Goal: Transaction & Acquisition: Purchase product/service

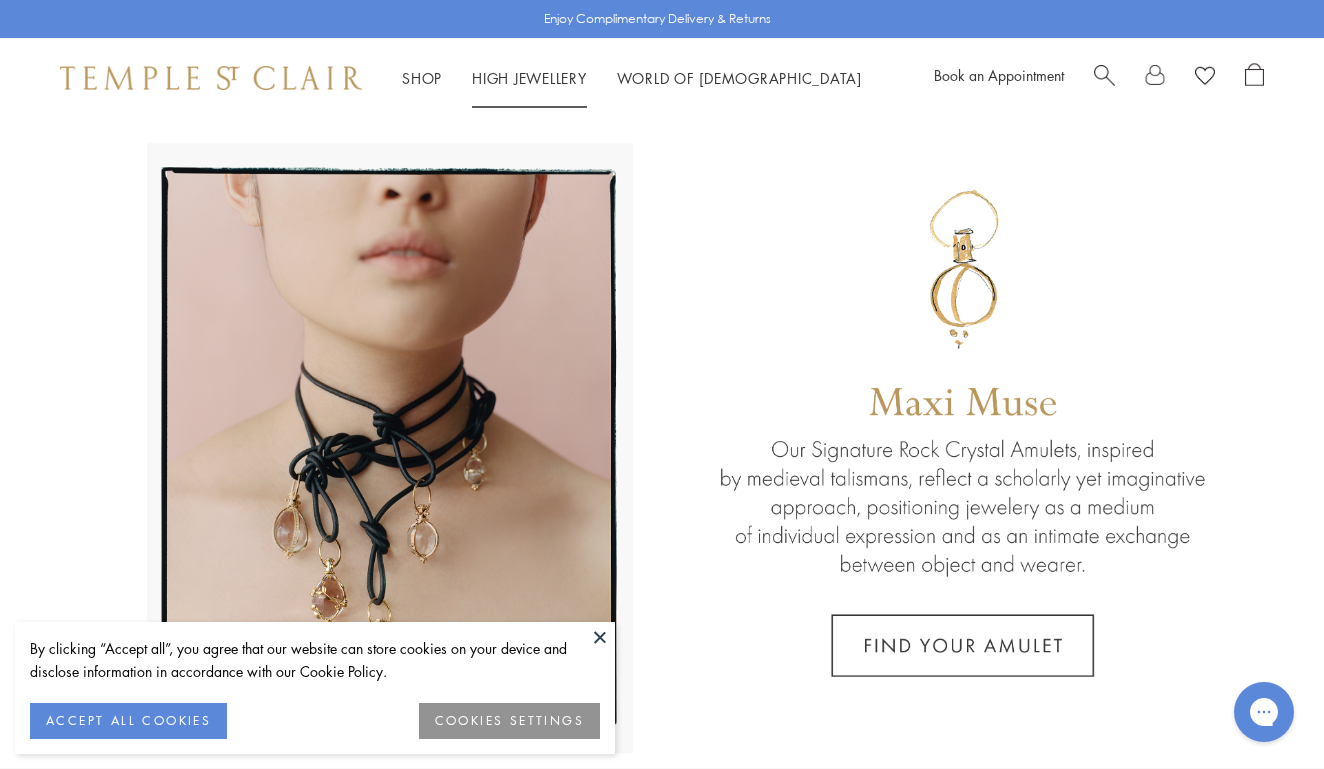
click at [511, 76] on link "High Jewellery High Jewellery" at bounding box center [529, 78] width 115 height 20
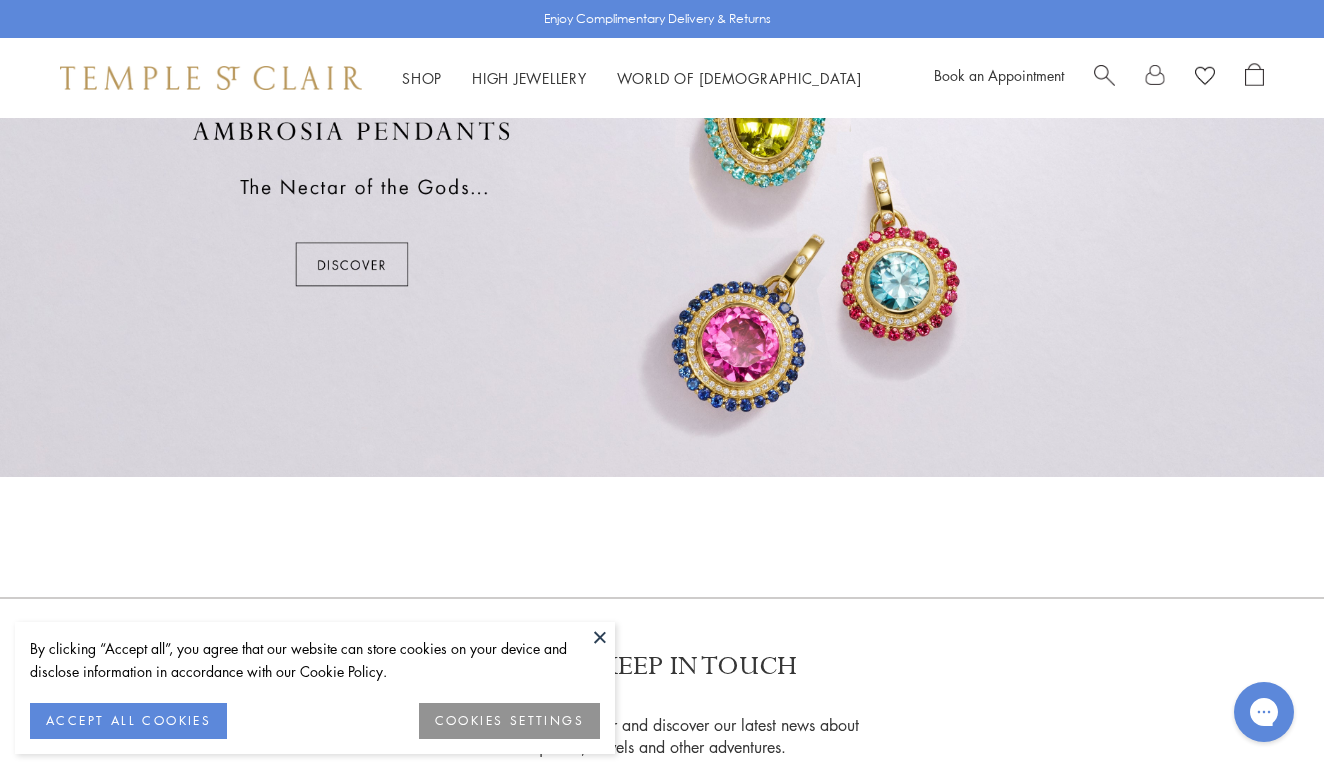
scroll to position [1321, 0]
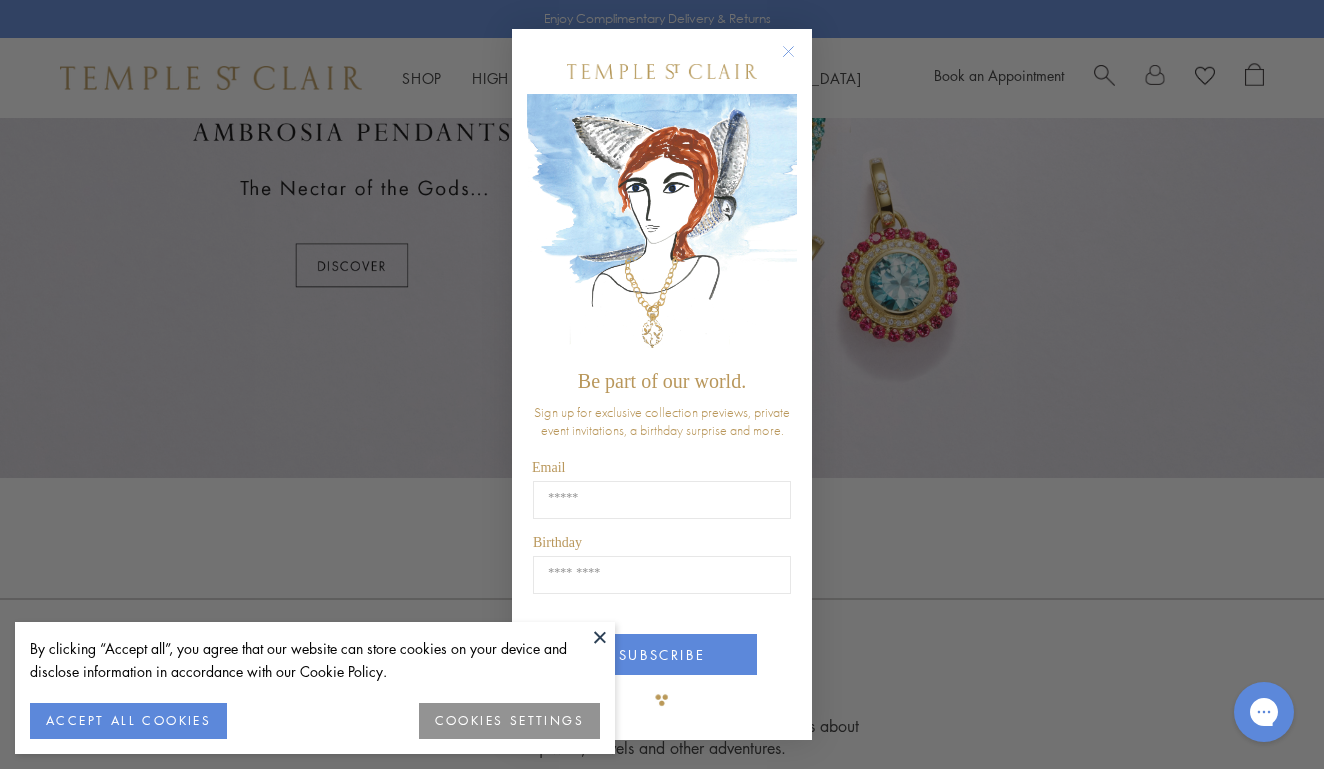
click at [790, 57] on circle "Close dialog" at bounding box center [789, 51] width 24 height 24
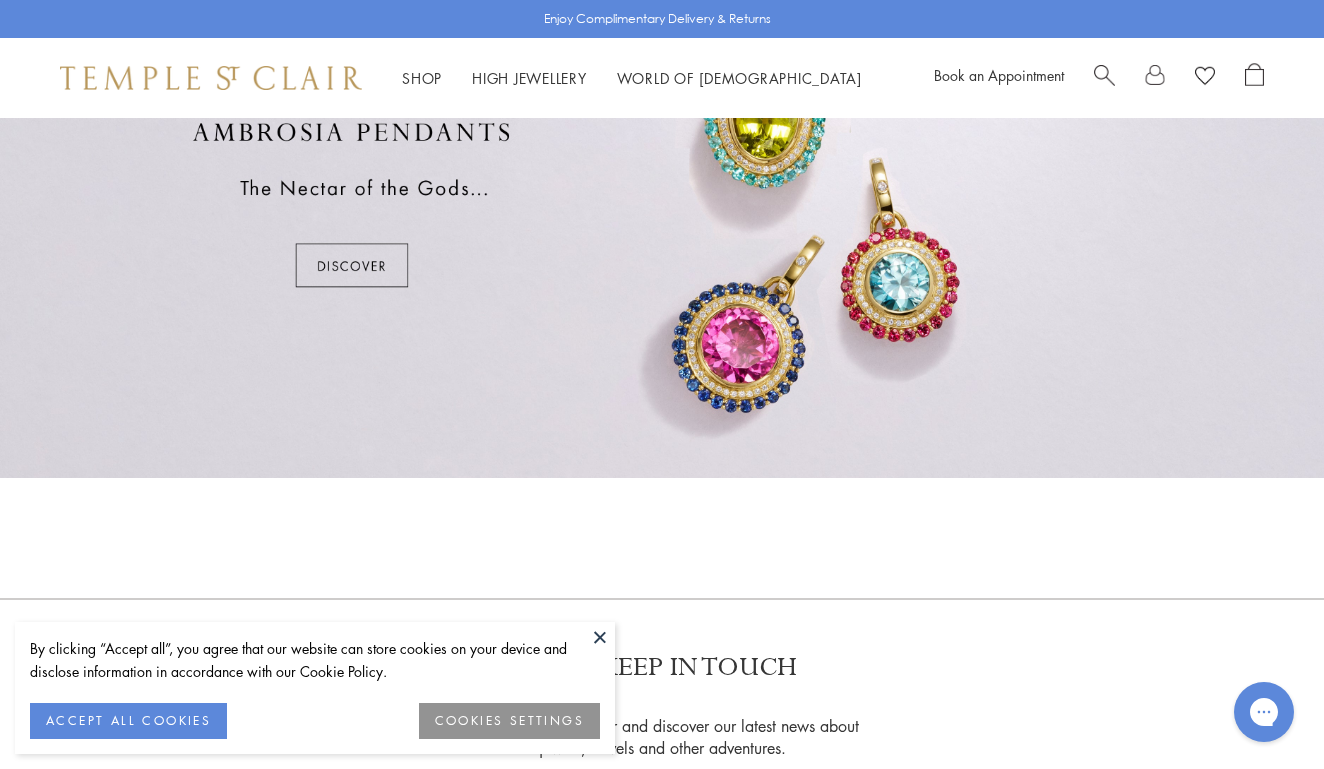
click at [597, 650] on button at bounding box center [600, 637] width 30 height 30
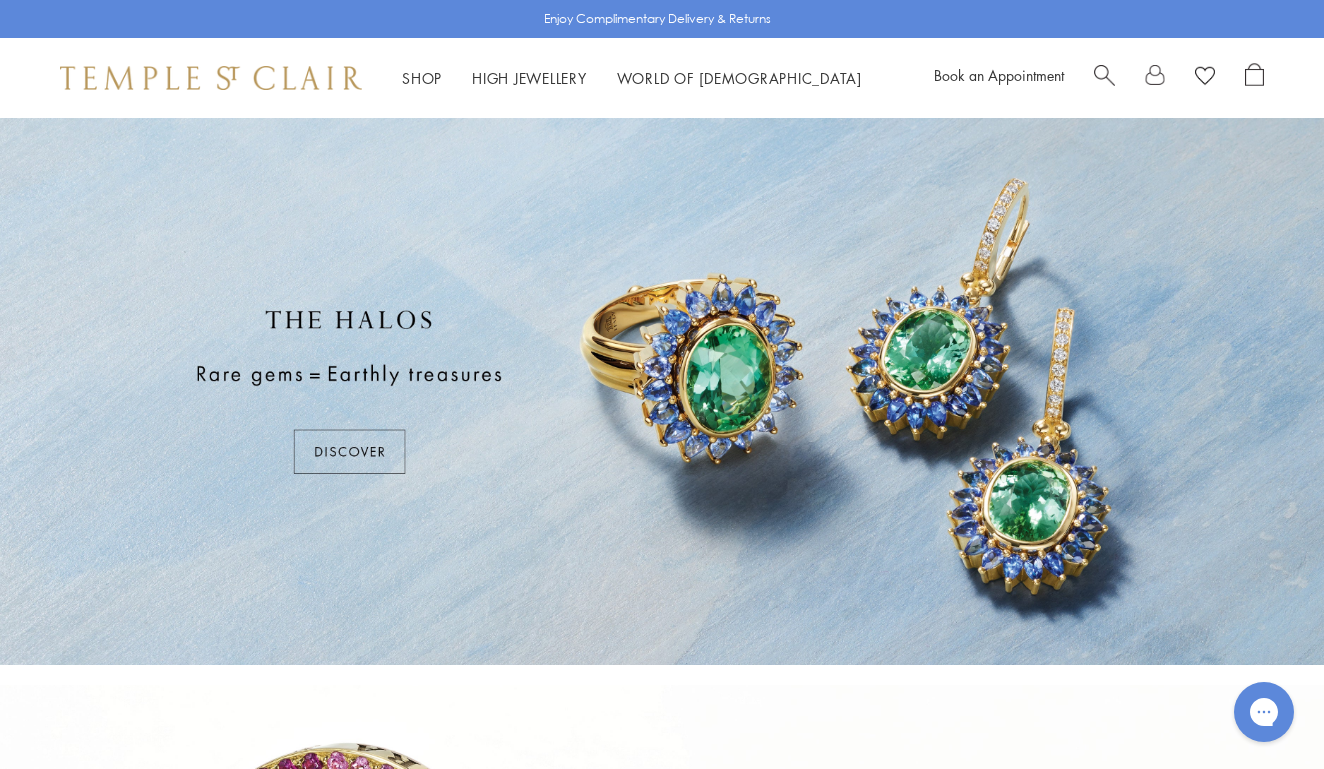
scroll to position [0, 0]
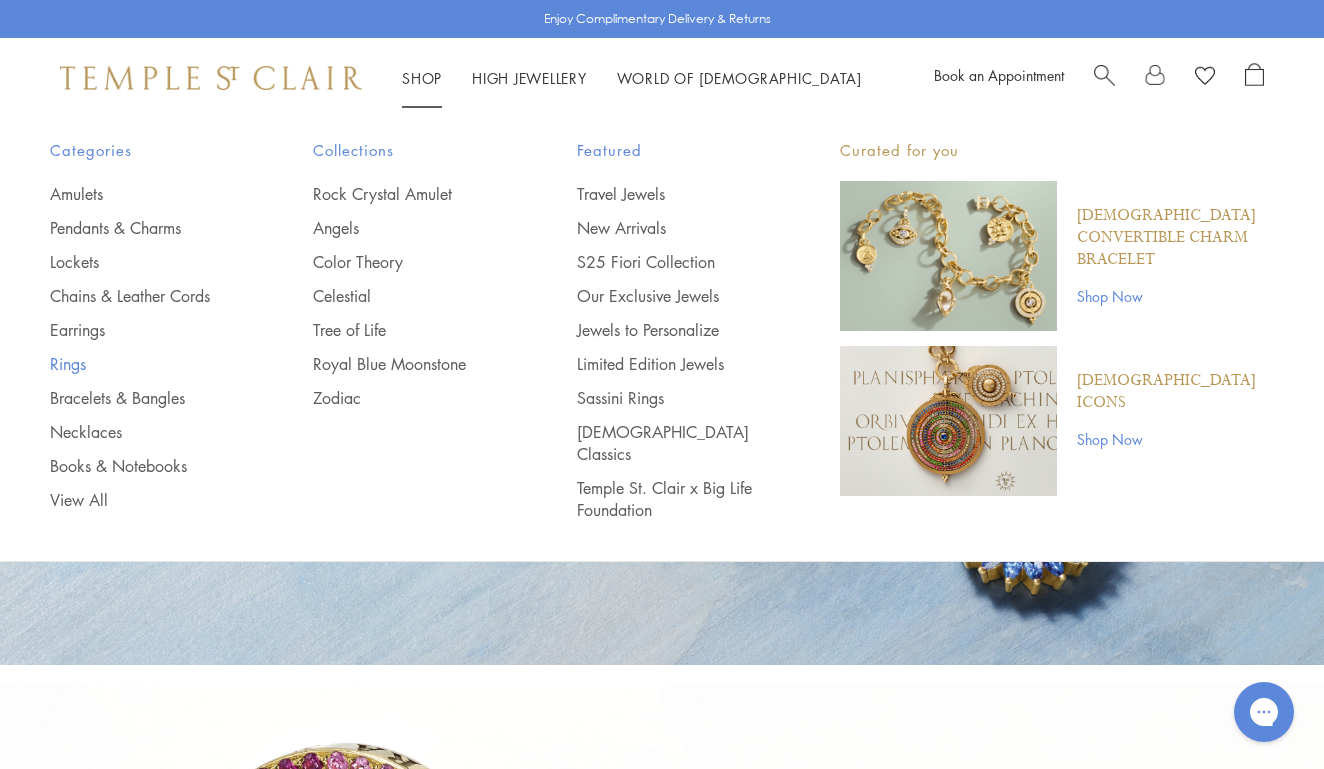
click at [79, 365] on link "Rings" at bounding box center [141, 364] width 183 height 22
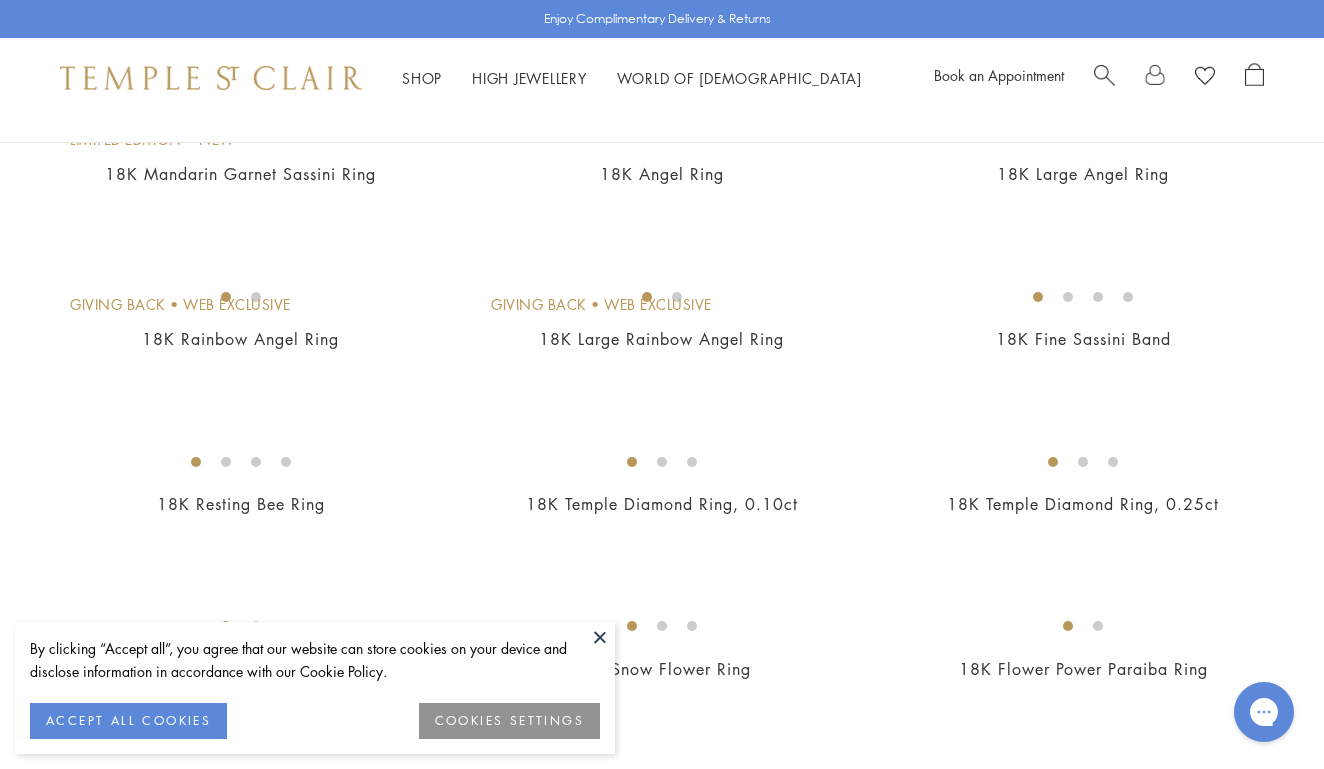
scroll to position [593, 0]
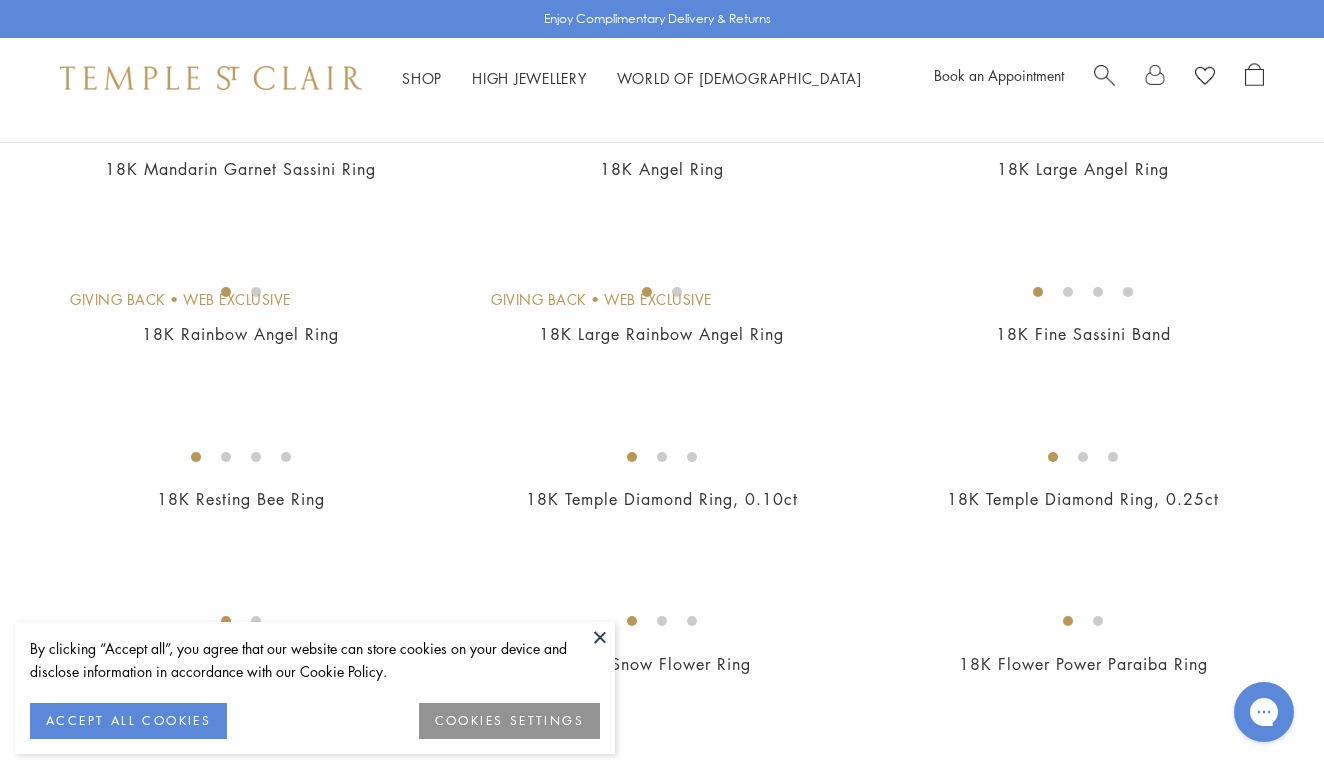
click at [606, 638] on button at bounding box center [600, 637] width 30 height 30
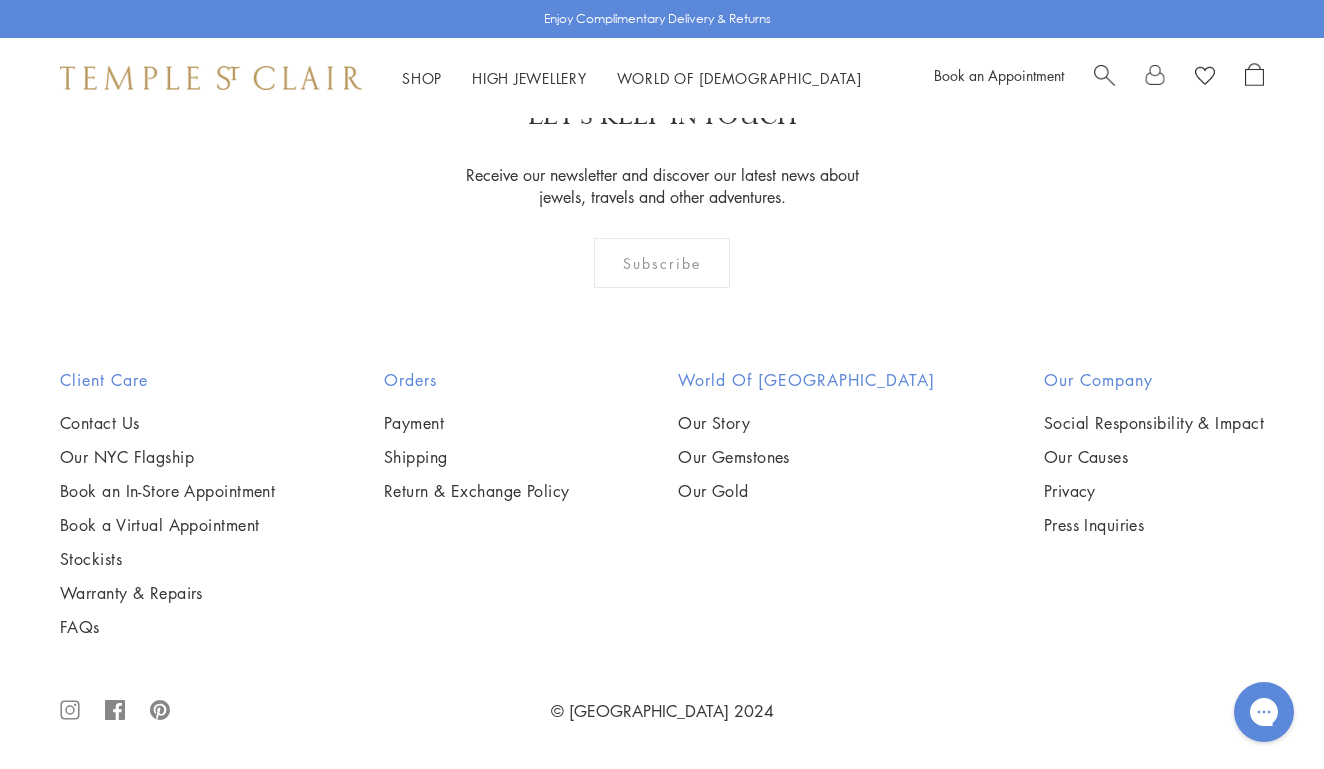
scroll to position [8270, 0]
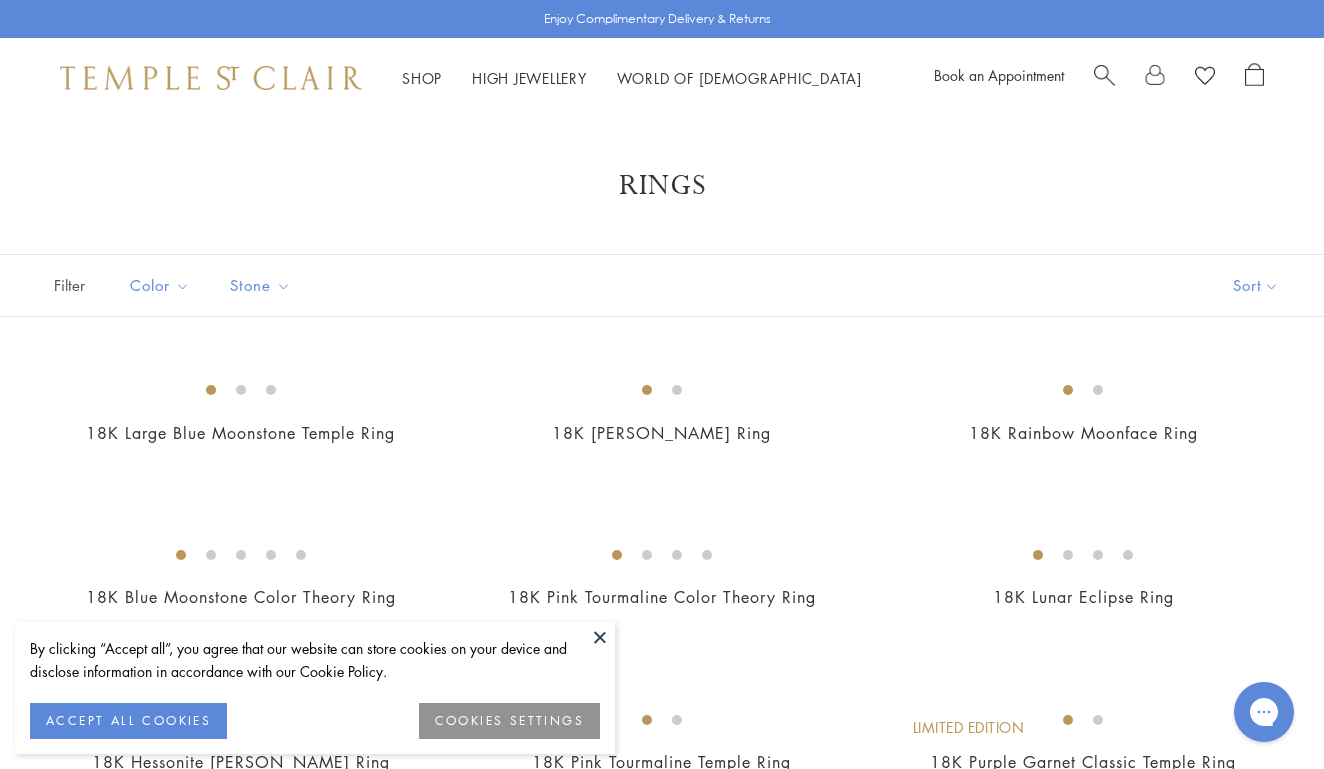
click at [606, 639] on button at bounding box center [600, 637] width 30 height 30
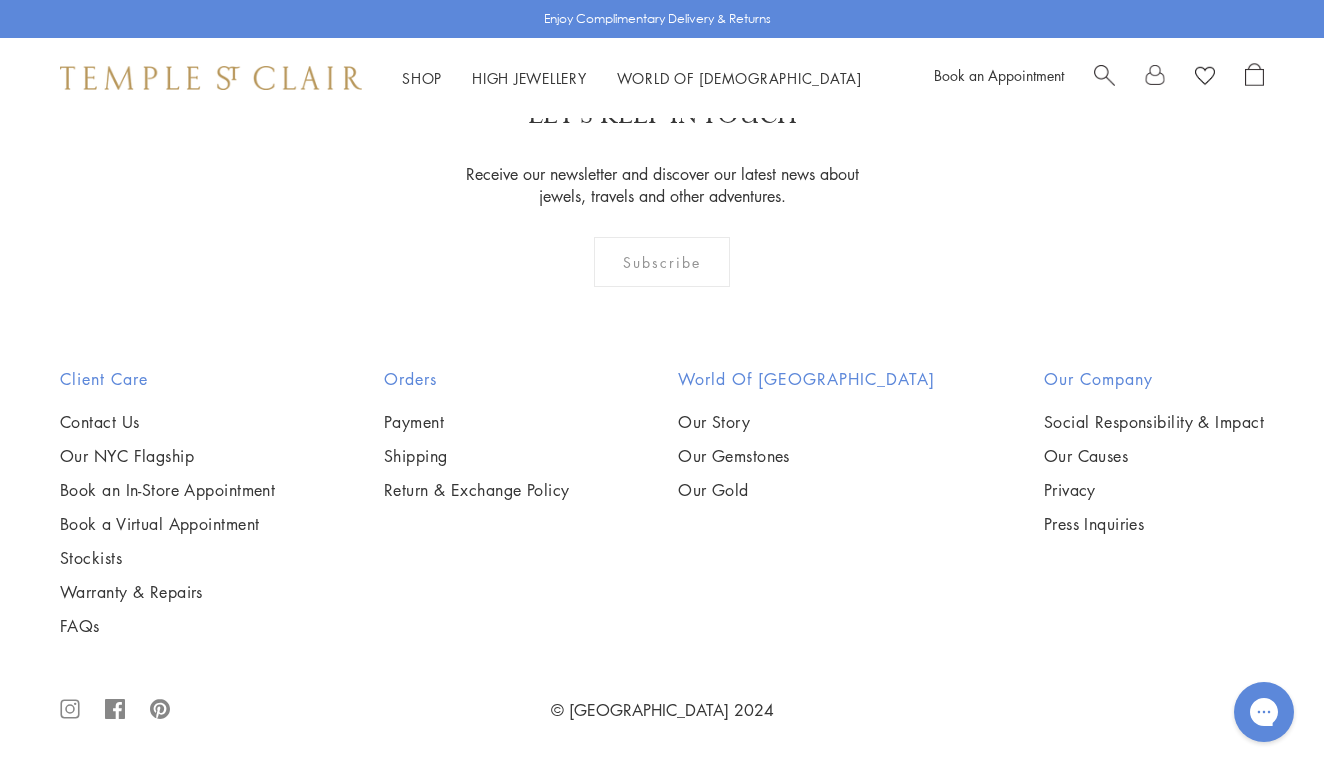
scroll to position [2430, 0]
